Goal: Transaction & Acquisition: Purchase product/service

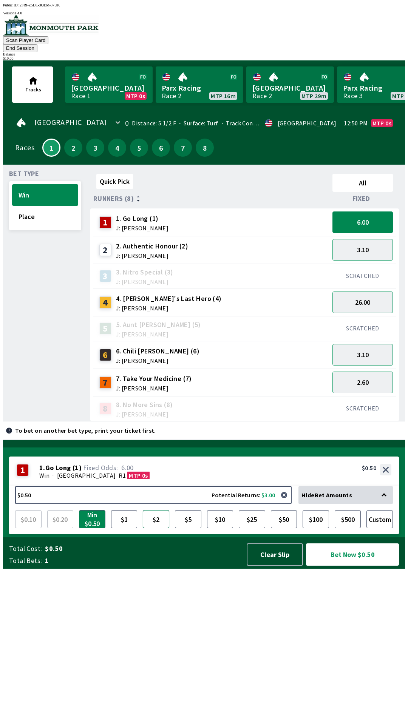
click at [156, 528] on button "$2" at bounding box center [156, 519] width 26 height 18
click at [364, 566] on button "Bet Now $2.00" at bounding box center [352, 554] width 93 height 22
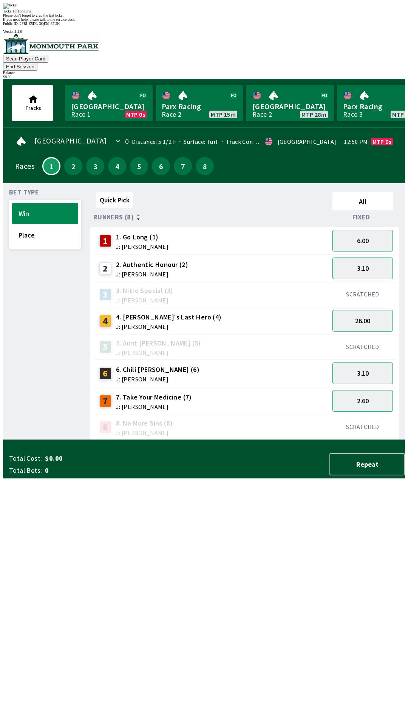
click at [279, 440] on div "Quick Pick All Runners (8) Fixed 1 1. Go Long (1) J: [PERSON_NAME] 6.00 2 2. Au…" at bounding box center [247, 314] width 315 height 251
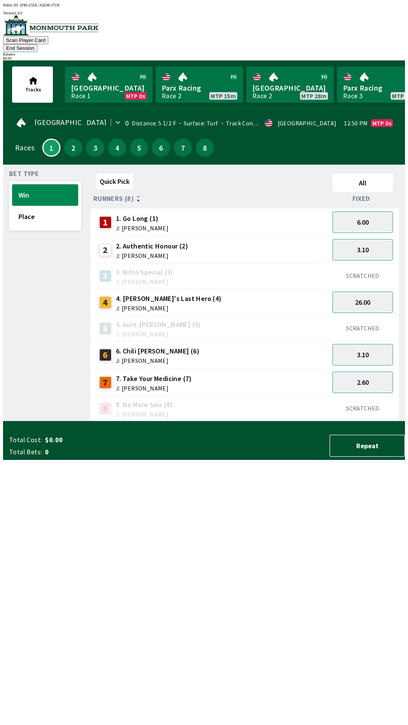
click at [37, 44] on button "End Session" at bounding box center [20, 48] width 34 height 8
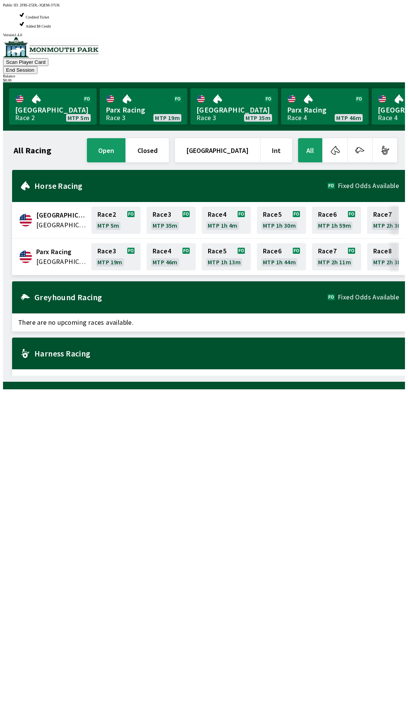
click at [153, 376] on div "All Racing open closed [GEOGRAPHIC_DATA] Int All [GEOGRAPHIC_DATA] [GEOGRAPHIC_…" at bounding box center [207, 256] width 396 height 239
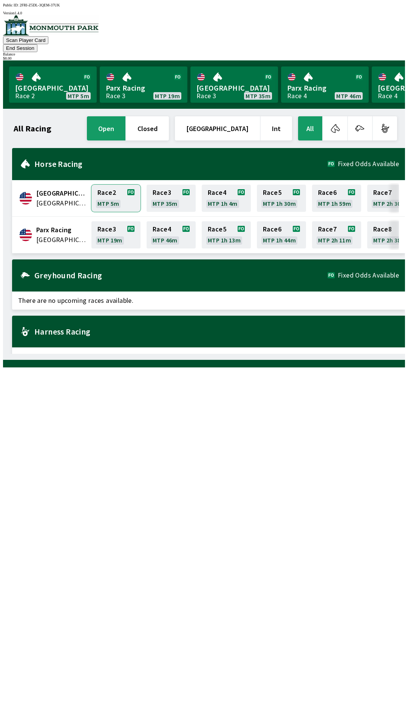
click at [111, 192] on link "Race 2 MTP 5m" at bounding box center [115, 198] width 49 height 27
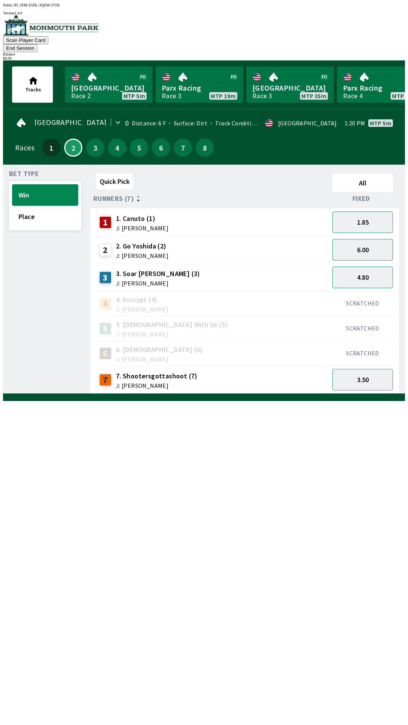
click at [365, 239] on button "6.00" at bounding box center [362, 250] width 60 height 22
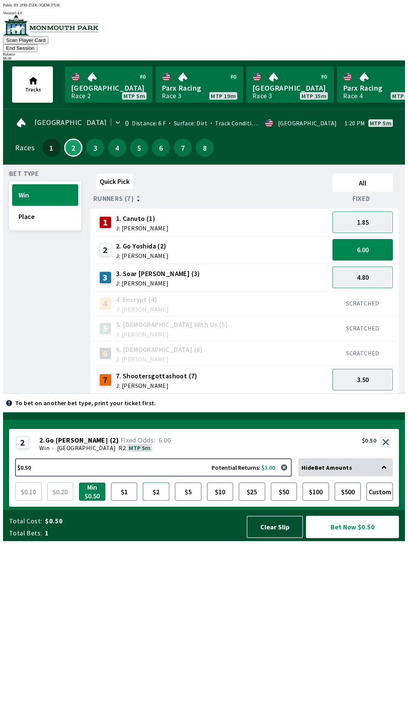
click at [153, 501] on button "$2" at bounding box center [156, 492] width 26 height 18
click at [365, 538] on button "Bet Now $2.00" at bounding box center [352, 527] width 93 height 22
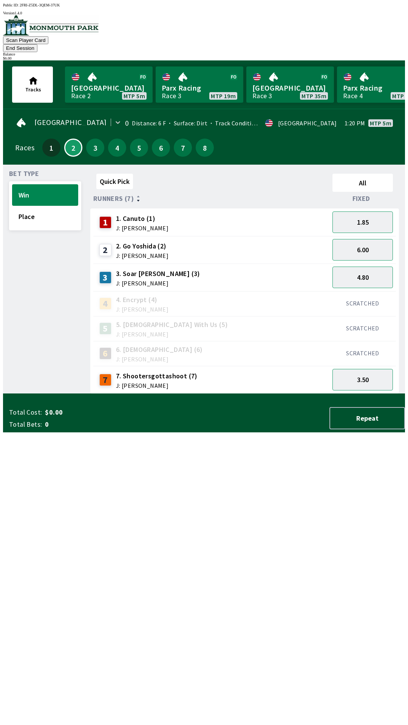
click at [37, 44] on button "End Session" at bounding box center [20, 48] width 34 height 8
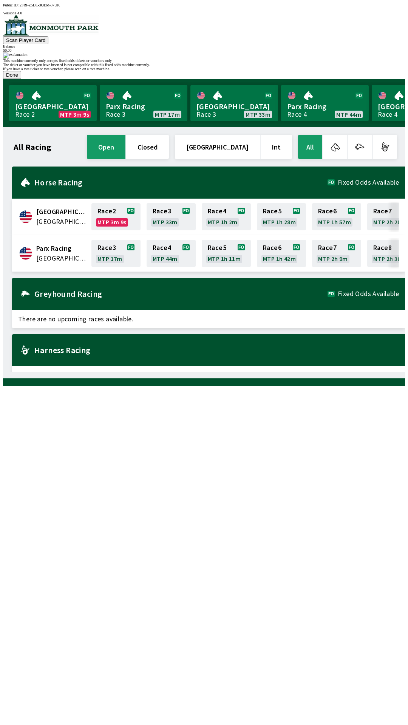
click at [21, 79] on button "Done" at bounding box center [12, 75] width 18 height 8
